Goal: Transaction & Acquisition: Purchase product/service

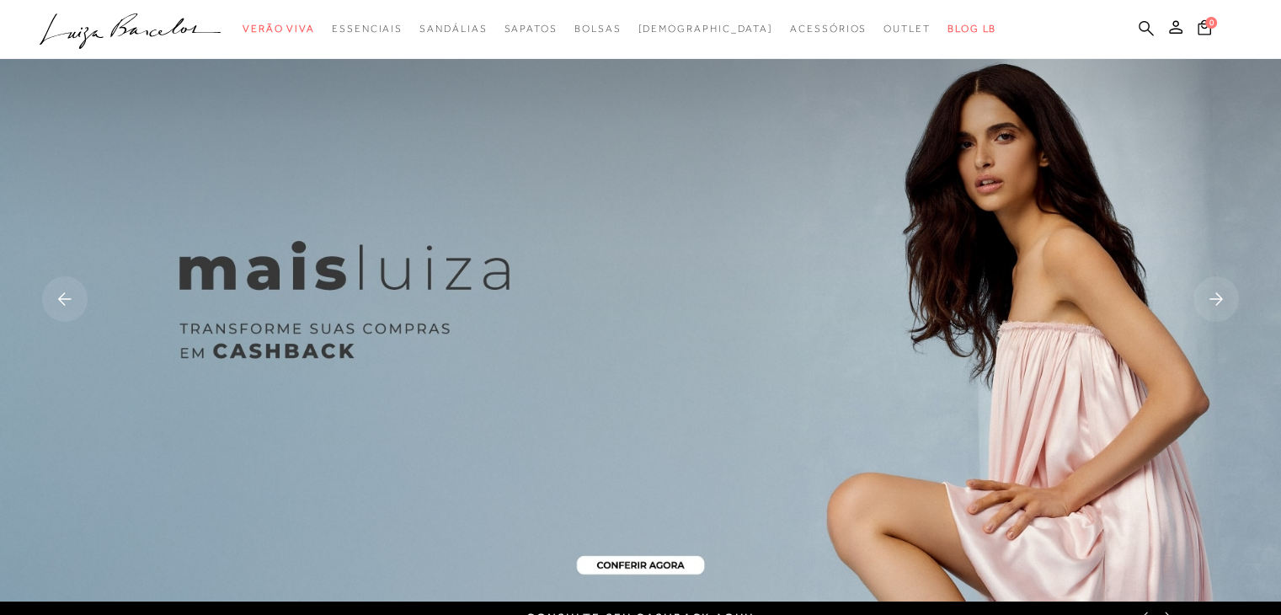
click at [1149, 35] on icon at bounding box center [1146, 28] width 15 height 16
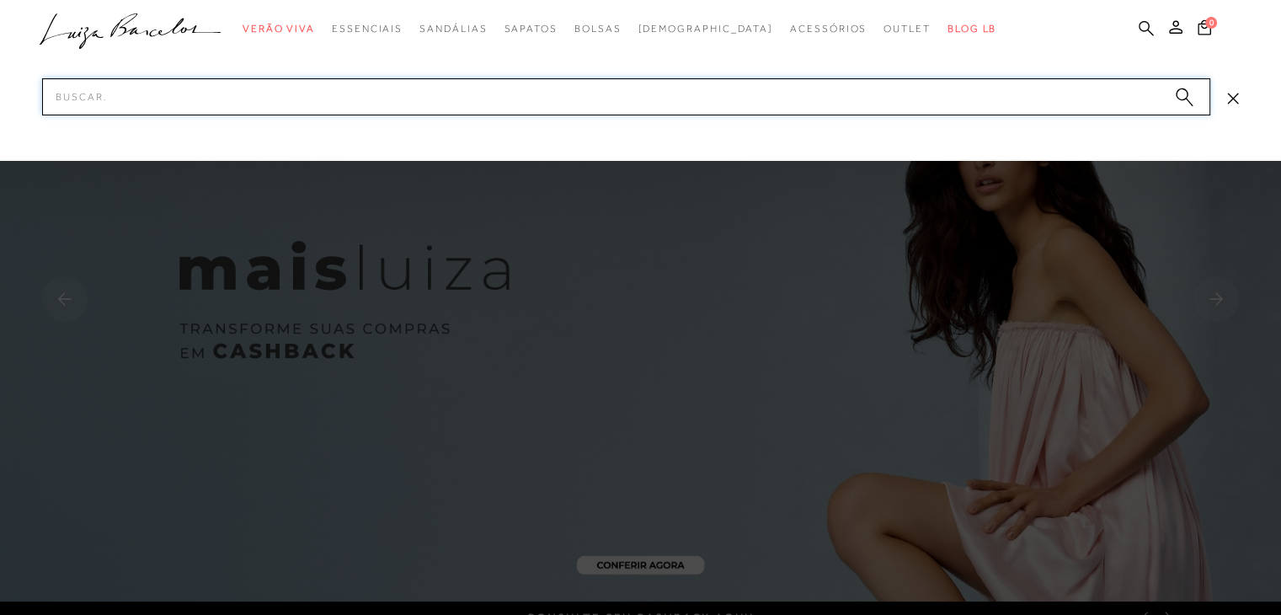
paste input "121200251036"
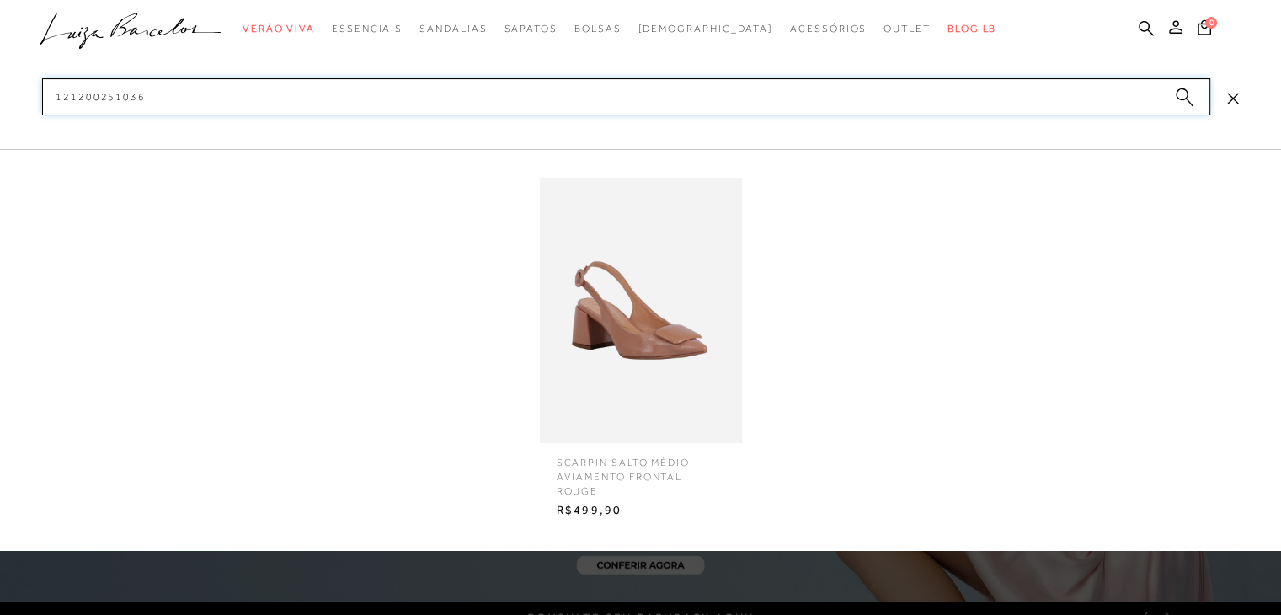
type input "121200251036"
click at [645, 254] on img at bounding box center [641, 310] width 202 height 265
